Goal: Navigation & Orientation: Find specific page/section

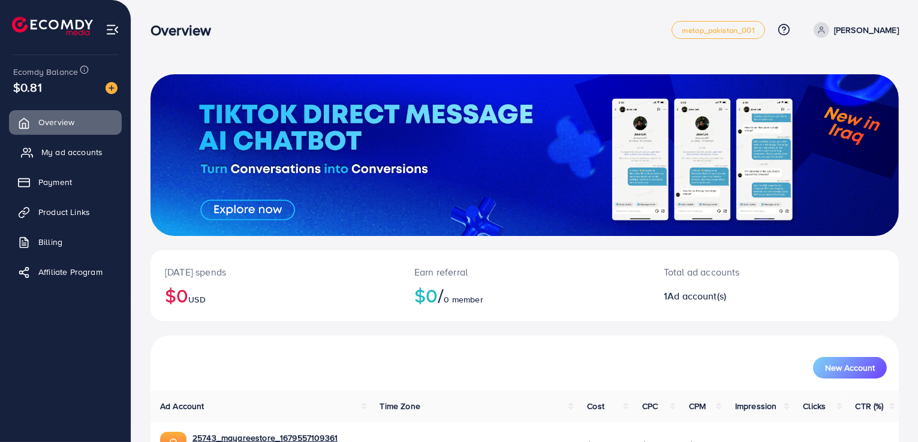
click at [62, 155] on span "My ad accounts" at bounding box center [71, 152] width 61 height 12
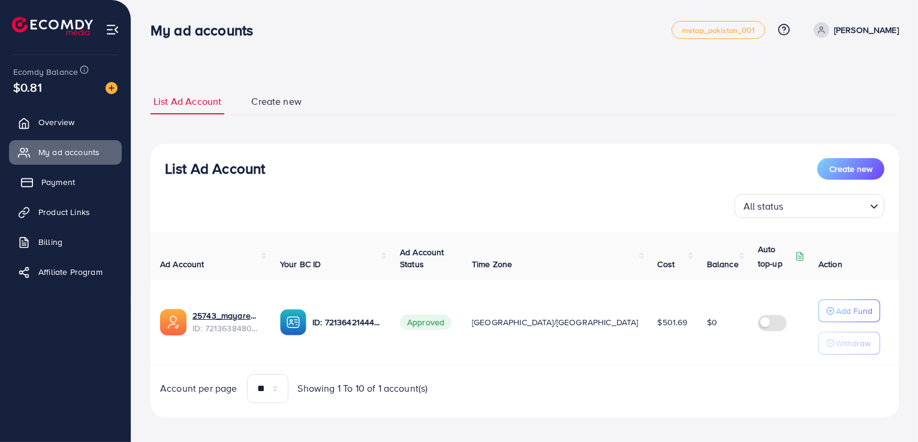
click at [70, 178] on span "Payment" at bounding box center [58, 182] width 34 height 12
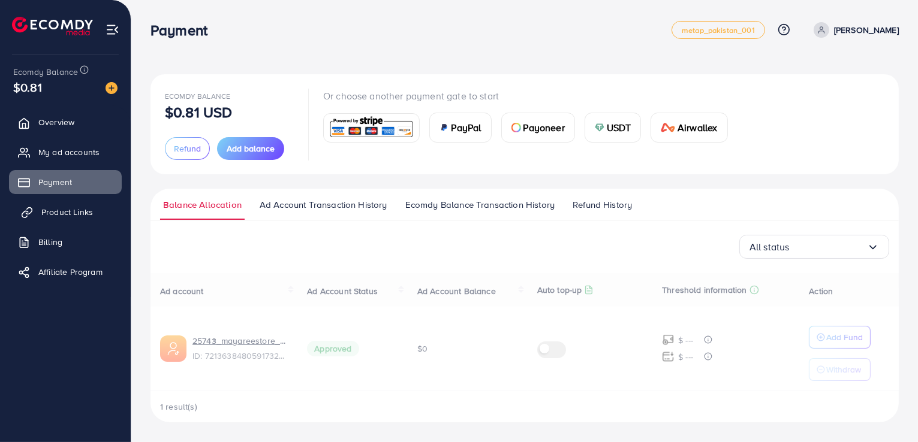
click at [74, 210] on span "Product Links" at bounding box center [67, 212] width 52 height 12
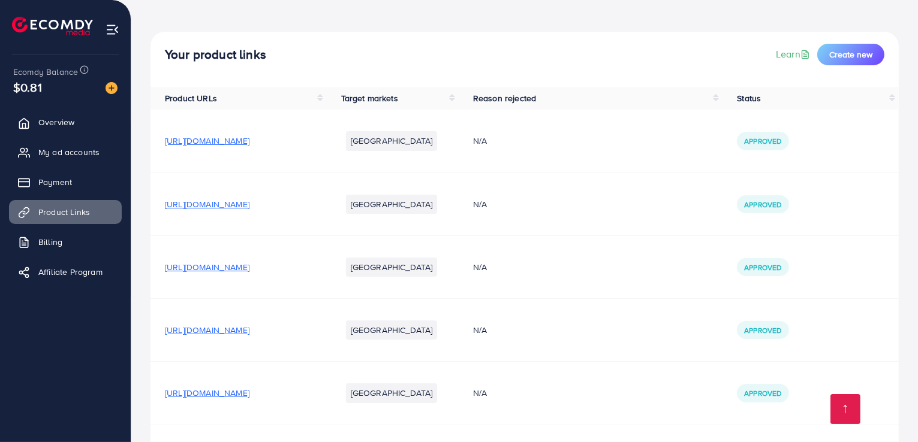
scroll to position [282, 0]
